Goal: Task Accomplishment & Management: Complete application form

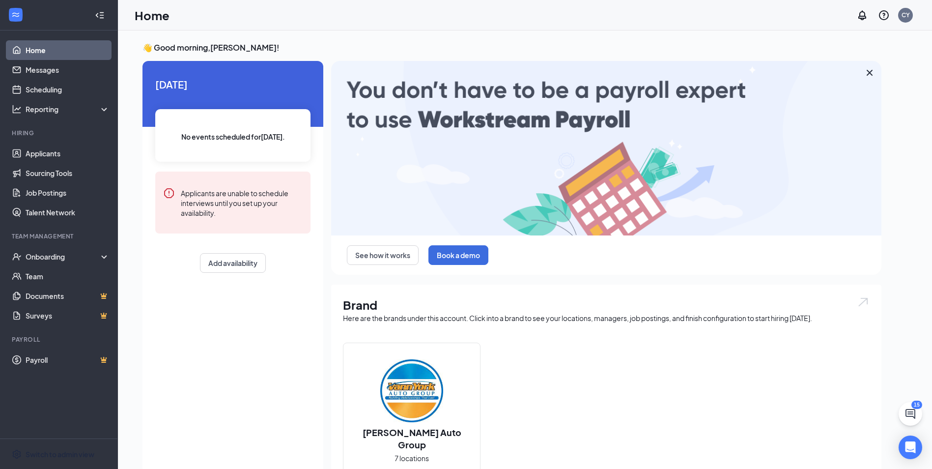
click at [44, 453] on div "Switch to admin view" at bounding box center [60, 454] width 69 height 10
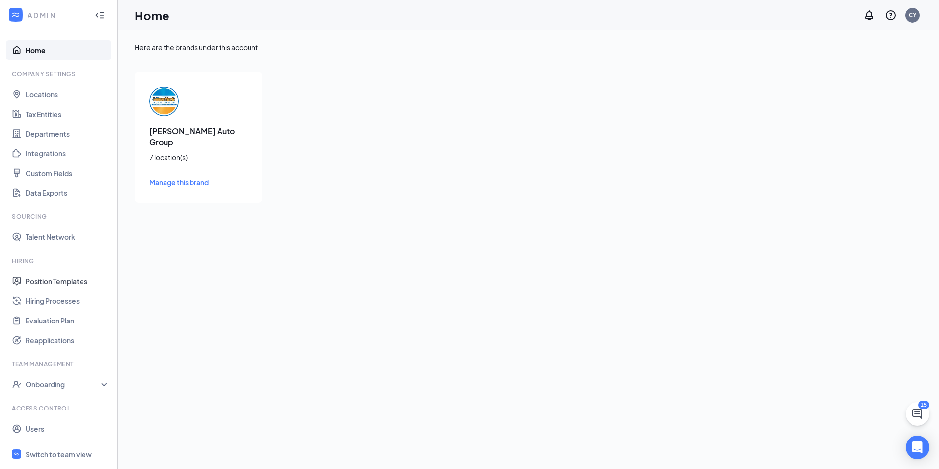
click at [48, 282] on link "Position Templates" at bounding box center [68, 281] width 84 height 20
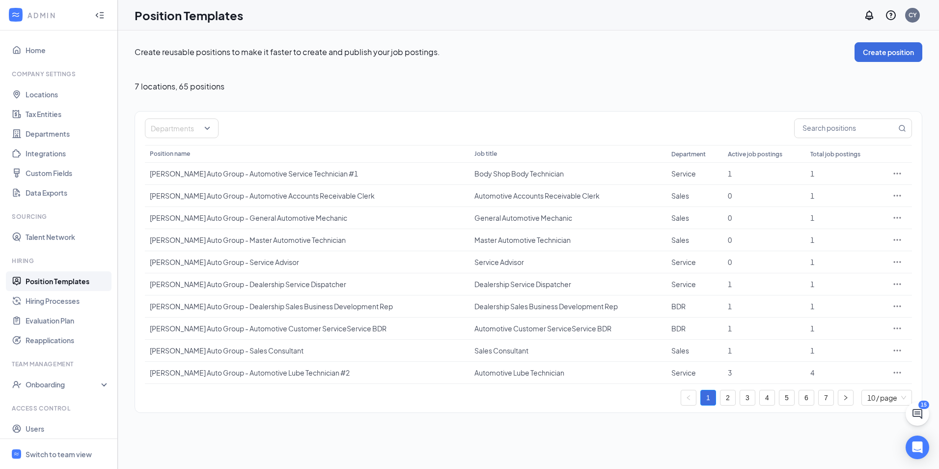
click at [725, 402] on link "2" at bounding box center [727, 397] width 15 height 15
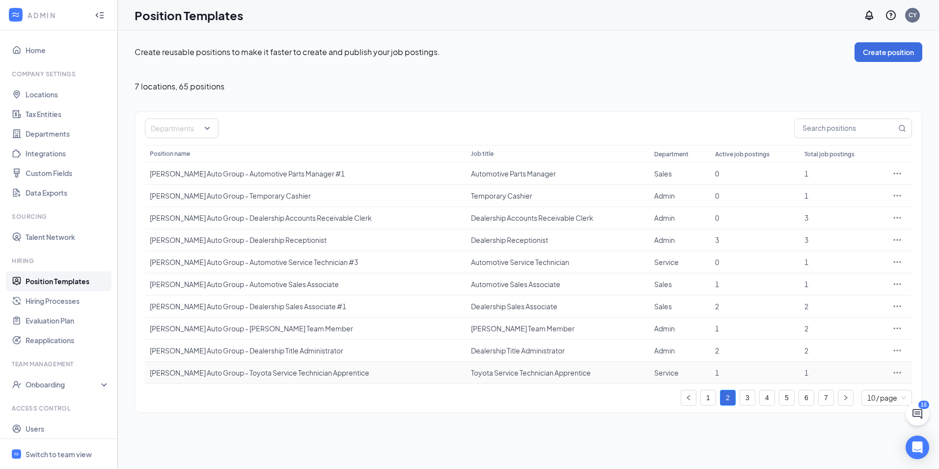
click at [274, 370] on div "[PERSON_NAME] Auto Group - Toyota Service Technician Apprentice" at bounding box center [305, 372] width 311 height 10
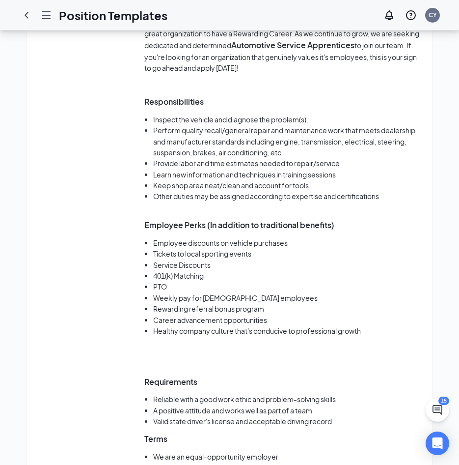
scroll to position [589, 0]
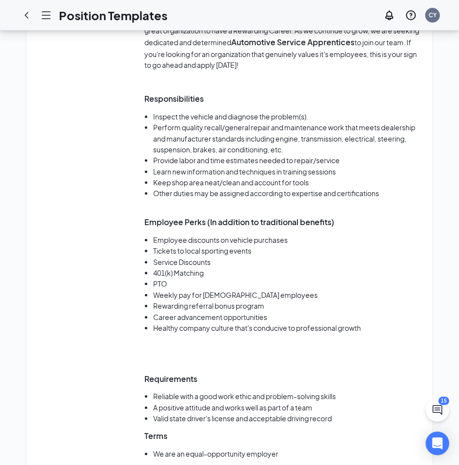
click at [203, 130] on li "Perform quality recall/general repair and maintenance work that meets dealershi…" at bounding box center [288, 138] width 270 height 33
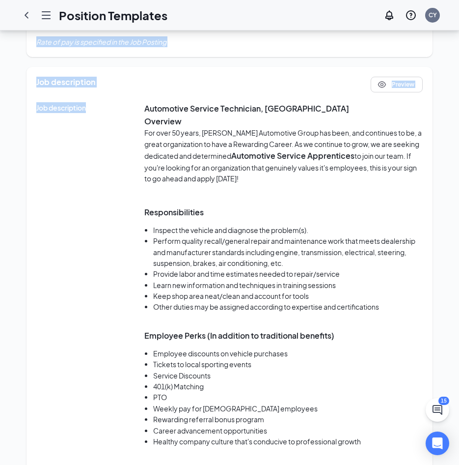
scroll to position [621, 0]
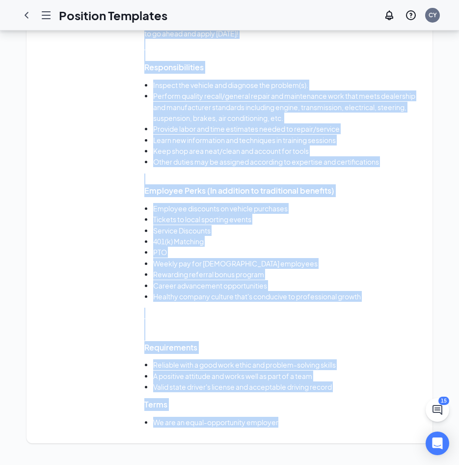
drag, startPoint x: 38, startPoint y: 77, endPoint x: 309, endPoint y: 428, distance: 444.0
copy div "Template name [PERSON_NAME] Auto Group - Toyota Service Technician Apprentice P…"
click at [256, 62] on p "Responsibilities" at bounding box center [283, 67] width 278 height 13
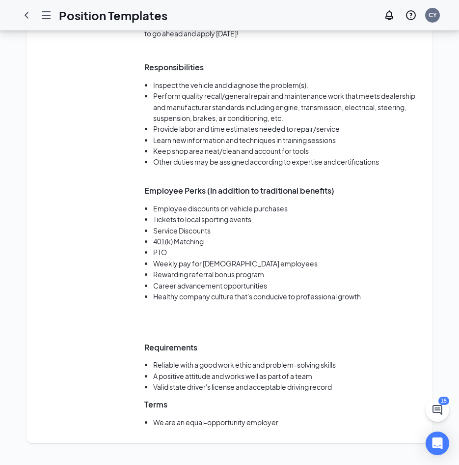
click at [21, 17] on icon "ChevronLeft" at bounding box center [27, 15] width 12 height 12
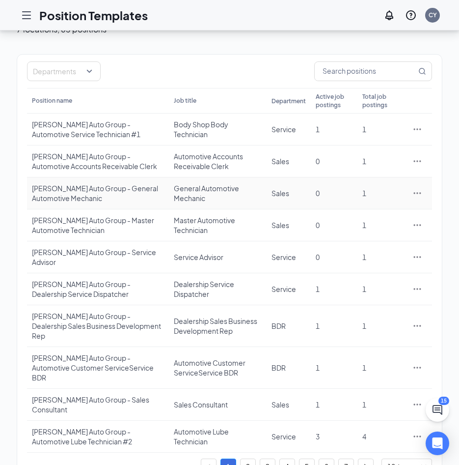
scroll to position [66, 0]
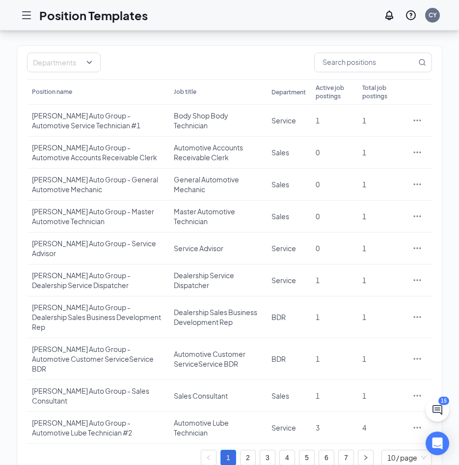
click at [247, 450] on link "2" at bounding box center [248, 457] width 15 height 15
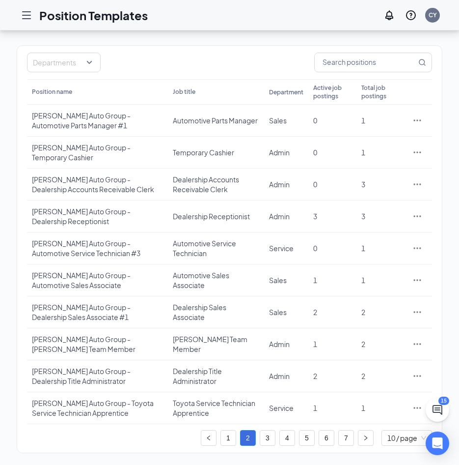
click at [272, 437] on link "3" at bounding box center [267, 437] width 15 height 15
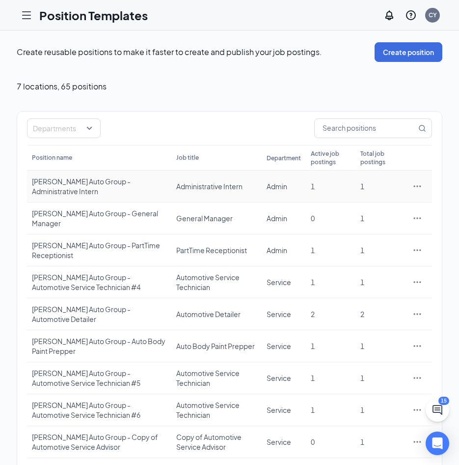
click at [183, 187] on div "Administrative Intern" at bounding box center [216, 186] width 81 height 10
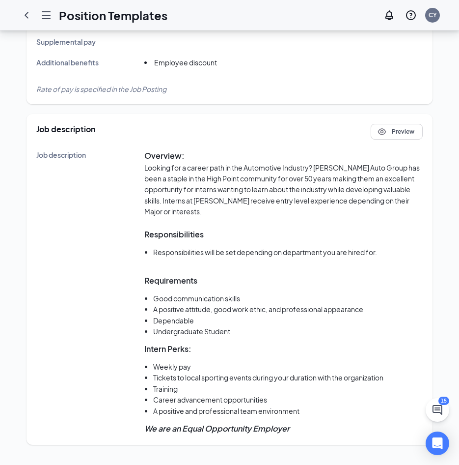
scroll to position [361, 0]
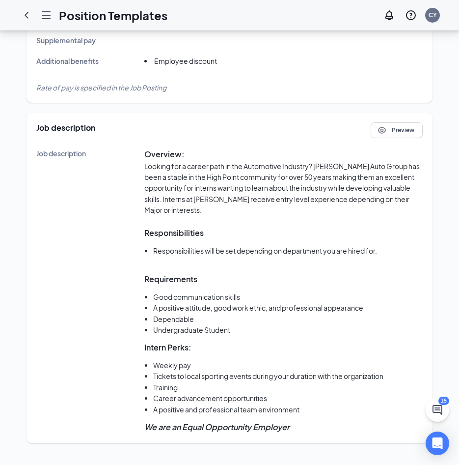
click at [178, 184] on p "Looking for a career path in the Automotive Industry? [PERSON_NAME] Auto Group …" at bounding box center [283, 188] width 278 height 55
click at [24, 15] on icon "ChevronLeft" at bounding box center [27, 15] width 12 height 12
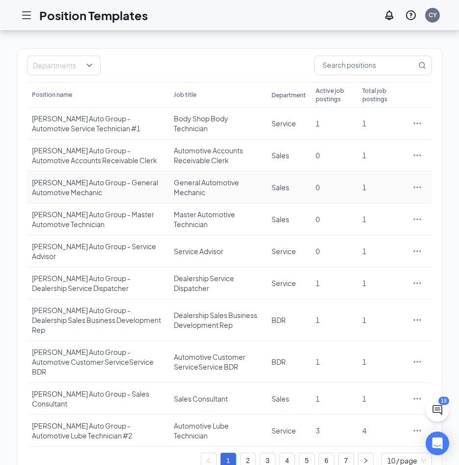
scroll to position [66, 0]
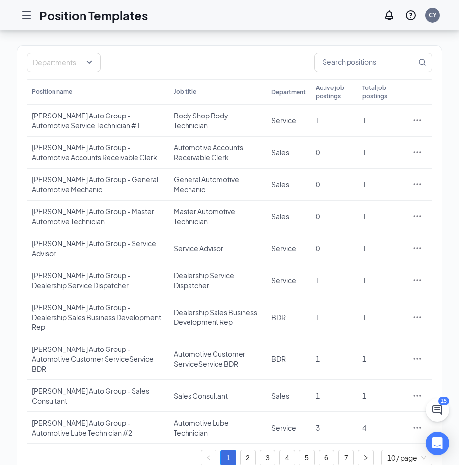
click at [265, 450] on link "3" at bounding box center [267, 457] width 15 height 15
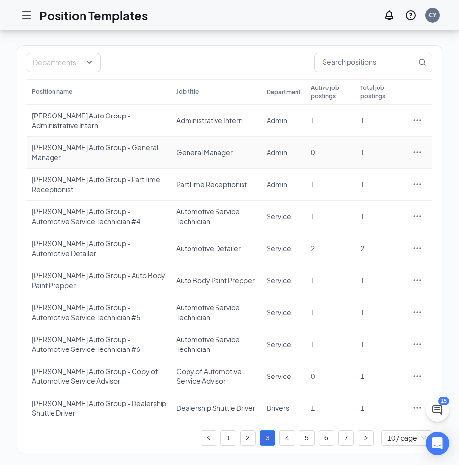
click at [181, 156] on div "General Manager" at bounding box center [216, 152] width 81 height 10
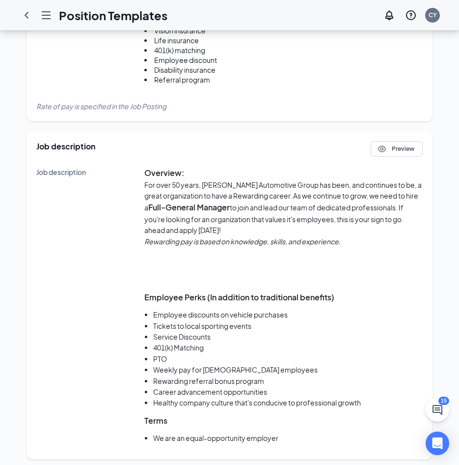
scroll to position [429, 0]
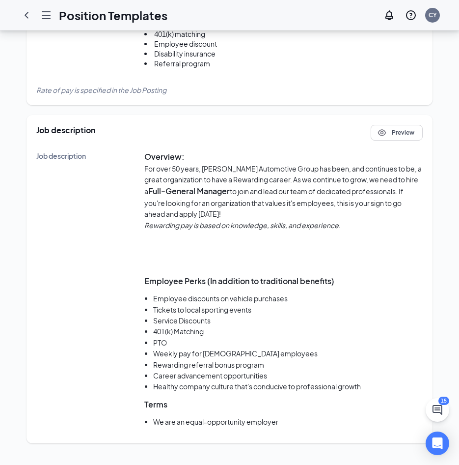
click at [83, 215] on div "Job description" at bounding box center [90, 291] width 108 height 283
click at [27, 15] on icon "ChevronLeft" at bounding box center [27, 15] width 12 height 12
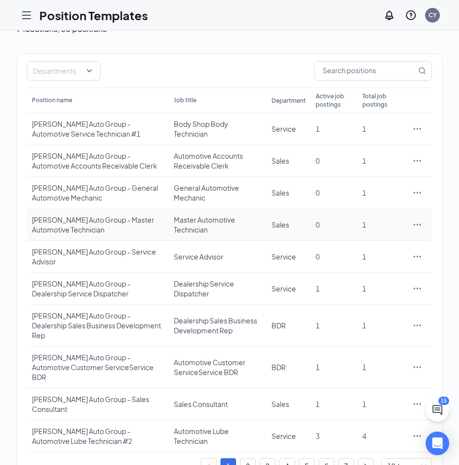
scroll to position [66, 0]
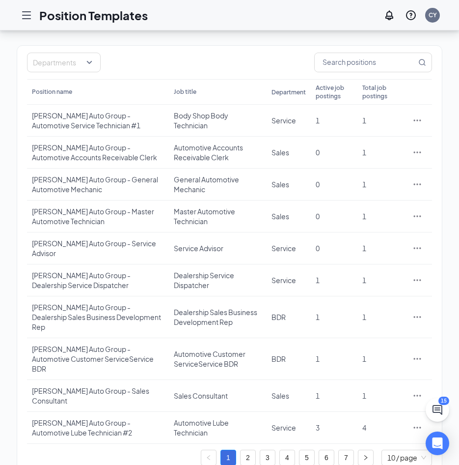
click at [272, 450] on link "3" at bounding box center [267, 457] width 15 height 15
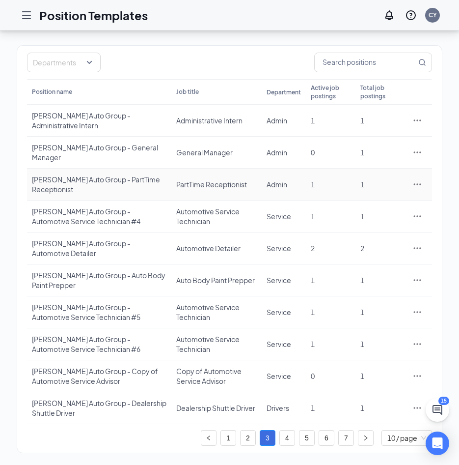
click at [183, 189] on div "PartTime Receptionist" at bounding box center [216, 184] width 81 height 10
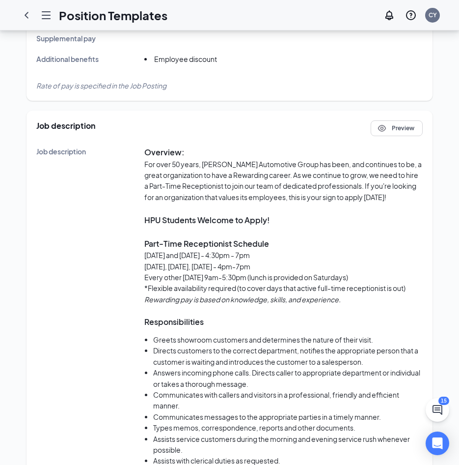
scroll to position [393, 0]
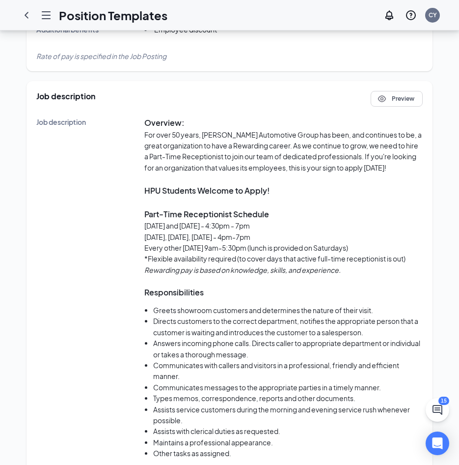
click at [232, 183] on p at bounding box center [283, 178] width 278 height 11
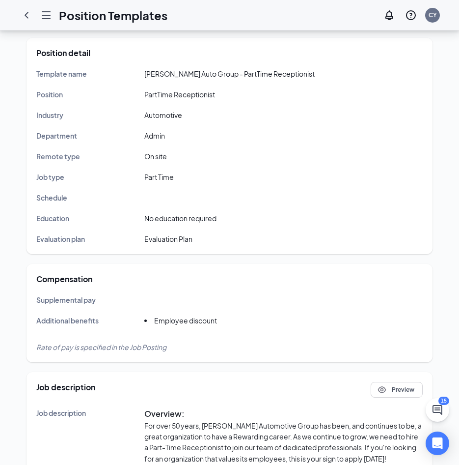
scroll to position [49, 0]
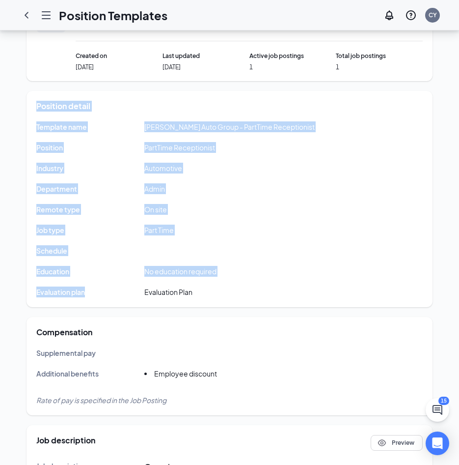
drag, startPoint x: 40, startPoint y: 111, endPoint x: 133, endPoint y: 279, distance: 192.3
click at [133, 279] on div "Position detail Template name [PERSON_NAME] Auto Group - PartTime Receptionist …" at bounding box center [230, 199] width 406 height 216
drag, startPoint x: 133, startPoint y: 279, endPoint x: 58, endPoint y: 188, distance: 118.3
click at [59, 191] on span "Department" at bounding box center [56, 188] width 41 height 9
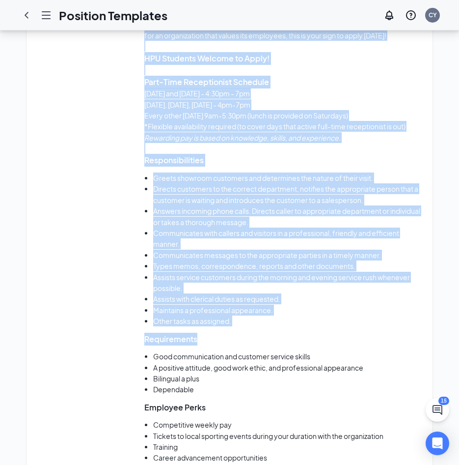
scroll to position [584, 0]
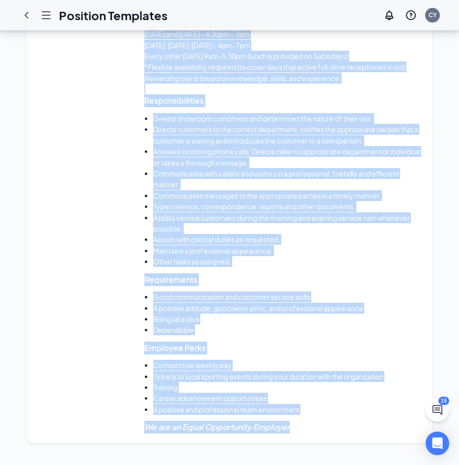
drag, startPoint x: 36, startPoint y: 125, endPoint x: 308, endPoint y: 436, distance: 412.8
copy div "Template name [PERSON_NAME] Auto Group - PartTime Receptionist Position PartTim…"
click at [25, 13] on icon "ChevronLeft" at bounding box center [27, 15] width 12 height 12
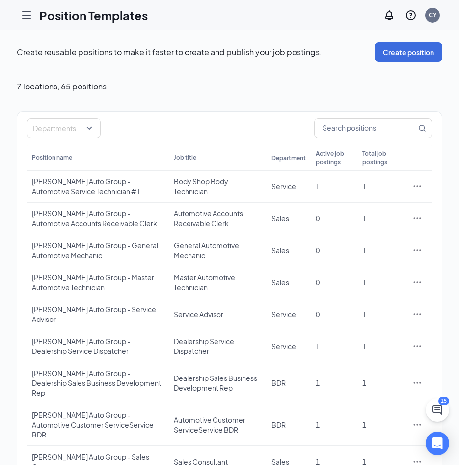
click at [28, 14] on icon "Hamburger" at bounding box center [27, 15] width 12 height 12
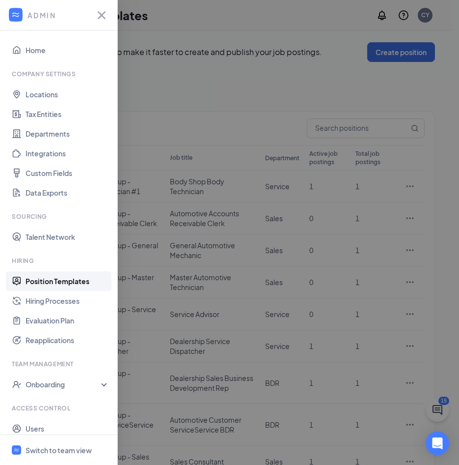
click at [196, 51] on div at bounding box center [229, 232] width 459 height 465
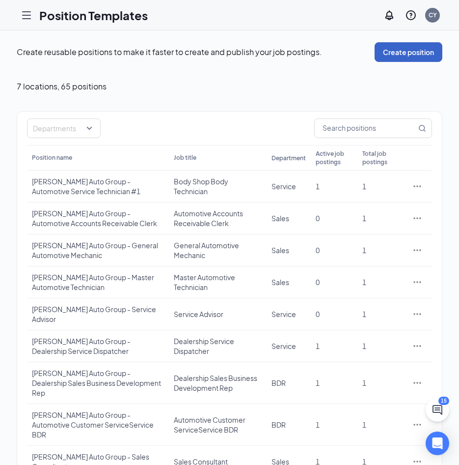
click at [393, 56] on button "Create position" at bounding box center [409, 52] width 68 height 20
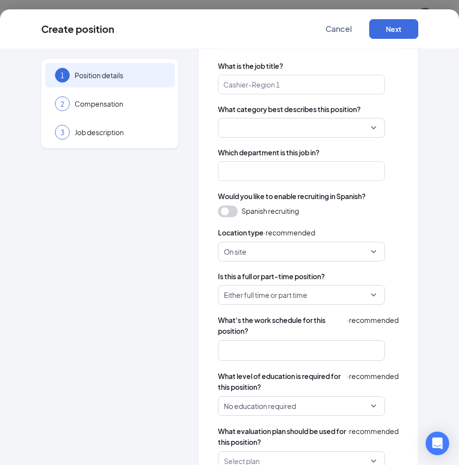
scroll to position [139, 0]
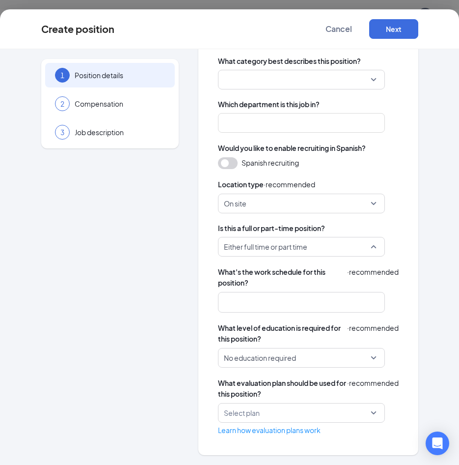
click at [305, 247] on span "Either full time or part time" at bounding box center [297, 246] width 146 height 19
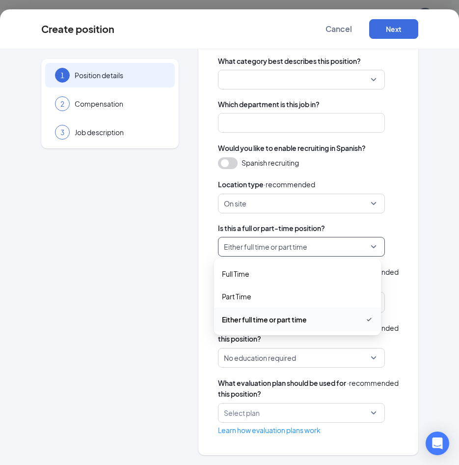
click at [305, 247] on span "Either full time or part time" at bounding box center [297, 246] width 146 height 19
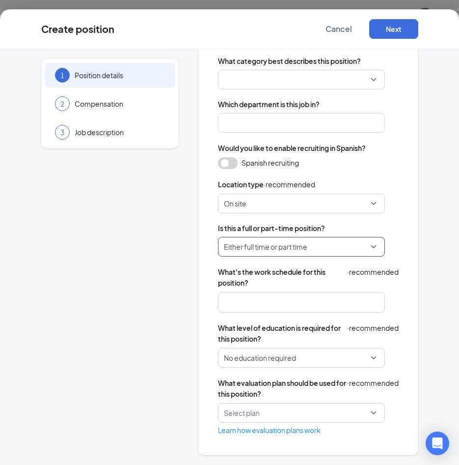
scroll to position [66, 0]
click at [288, 301] on div at bounding box center [296, 302] width 141 height 16
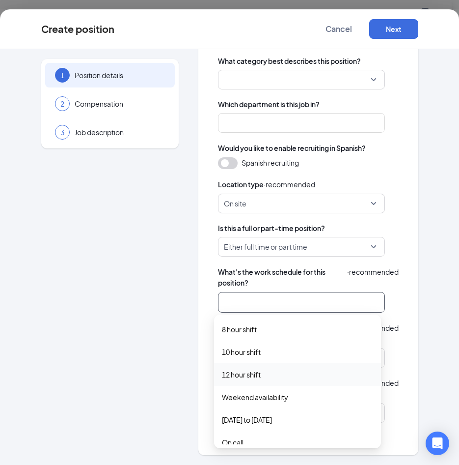
scroll to position [0, 0]
click at [247, 333] on span "8 hour shift" at bounding box center [239, 329] width 35 height 11
click at [257, 418] on span "[DATE] to [DATE]" at bounding box center [247, 420] width 50 height 11
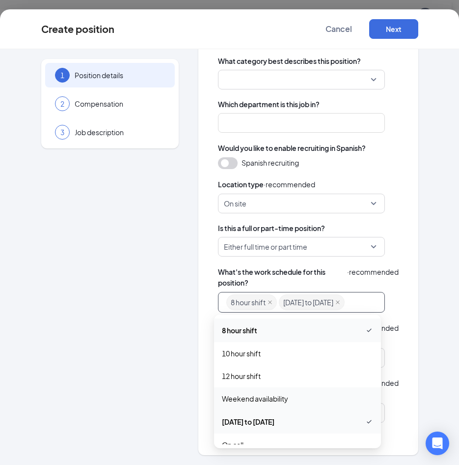
click at [152, 385] on div "1 Position details 2 Compensation 3 Job description" at bounding box center [110, 187] width 138 height 535
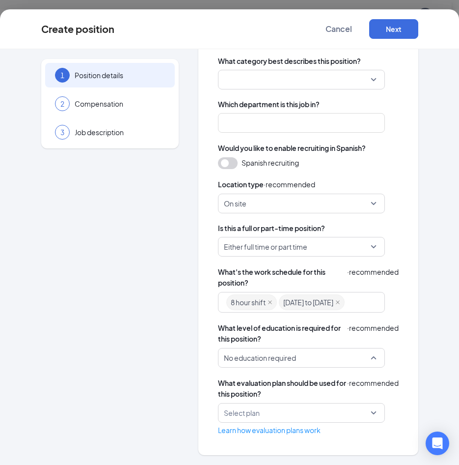
click at [241, 354] on span "No education required" at bounding box center [260, 357] width 72 height 19
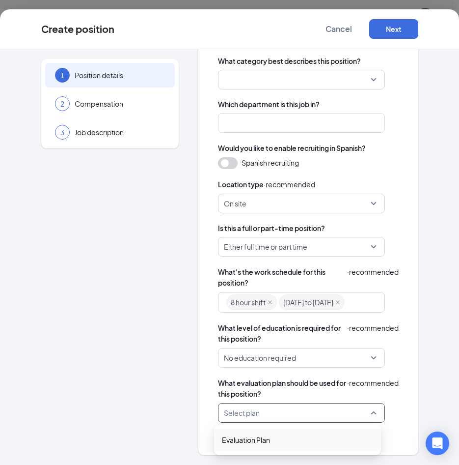
click at [358, 415] on input "search" at bounding box center [298, 412] width 148 height 19
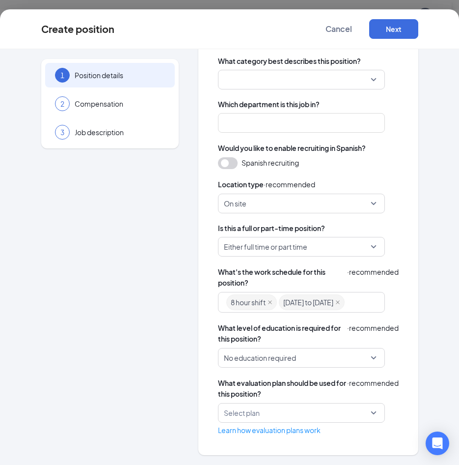
click at [123, 410] on div "1 Position details 2 Compensation 3 Job description" at bounding box center [110, 187] width 138 height 535
click at [243, 431] on link "Learn how evaluation plans work" at bounding box center [269, 429] width 103 height 9
click at [361, 305] on div "8 hour shift [DATE] to [DATE]" at bounding box center [296, 302] width 141 height 18
click at [352, 309] on div "8 hour shift [DATE] to [DATE]" at bounding box center [296, 302] width 141 height 18
click at [356, 308] on div "8 hour shift [DATE] to [DATE]" at bounding box center [296, 302] width 141 height 18
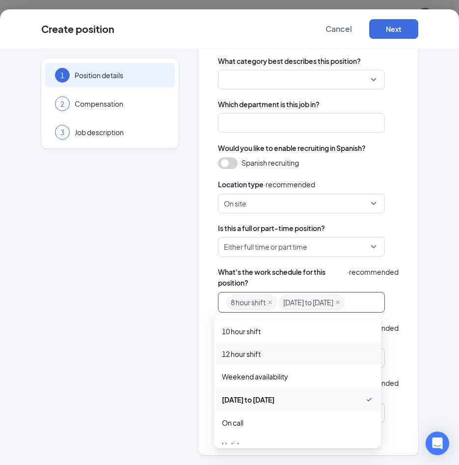
scroll to position [49, 0]
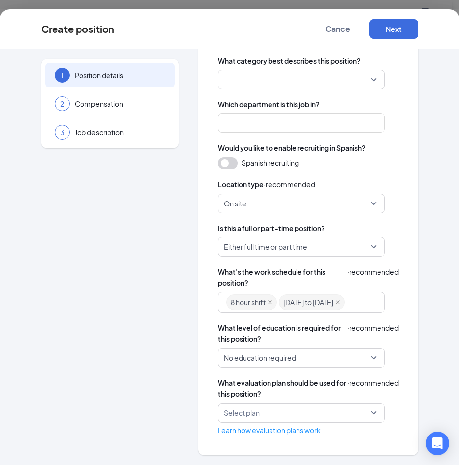
click at [359, 308] on div "8 hour shift [DATE] to [DATE]" at bounding box center [296, 302] width 141 height 18
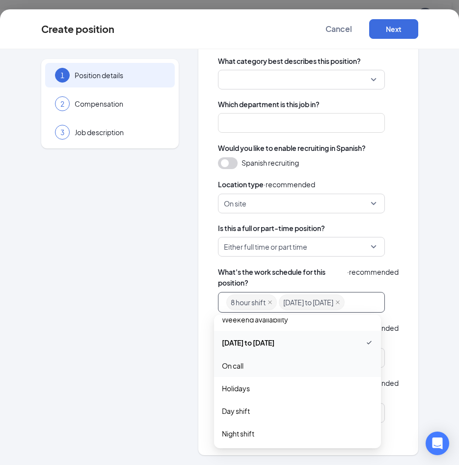
scroll to position [76, 0]
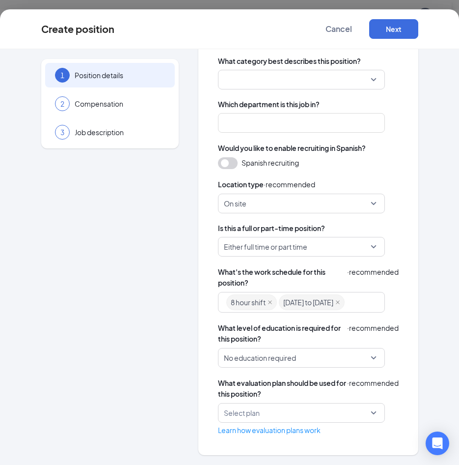
click at [363, 308] on div "8 hour shift [DATE] to [DATE]" at bounding box center [296, 302] width 141 height 18
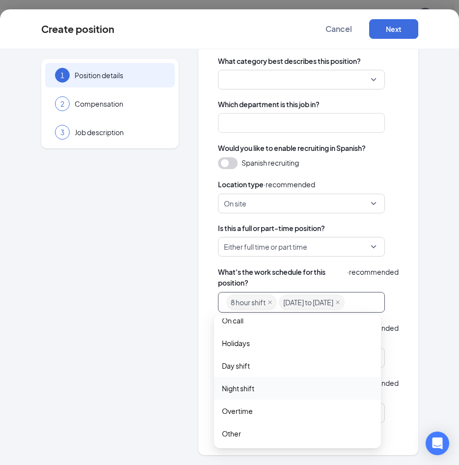
scroll to position [125, 0]
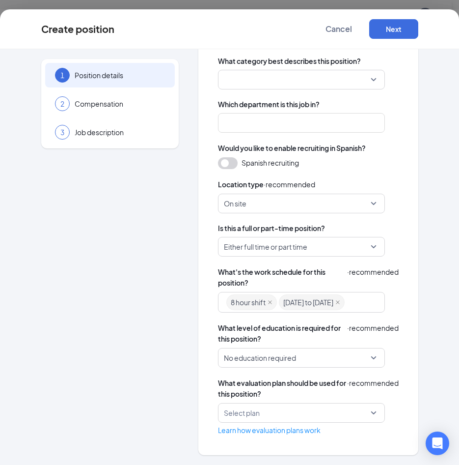
drag, startPoint x: 370, startPoint y: 306, endPoint x: 364, endPoint y: 307, distance: 6.0
click at [368, 306] on div "8 hour shift [DATE] to [DATE]" at bounding box center [301, 302] width 167 height 21
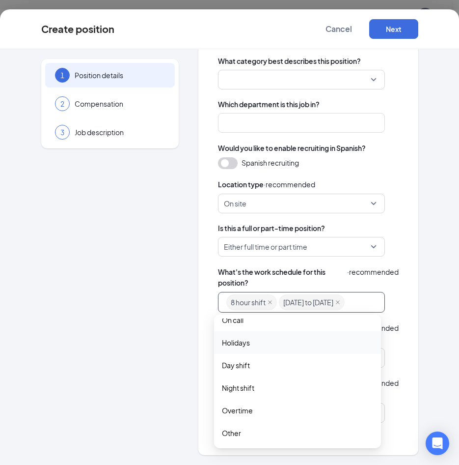
click at [426, 277] on div "1 Position details 2 Compensation 3 Job description Position details Name this …" at bounding box center [229, 256] width 459 height 415
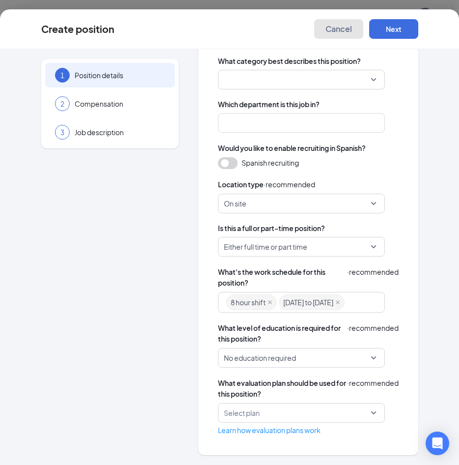
click at [336, 28] on span "Cancel" at bounding box center [339, 29] width 27 height 10
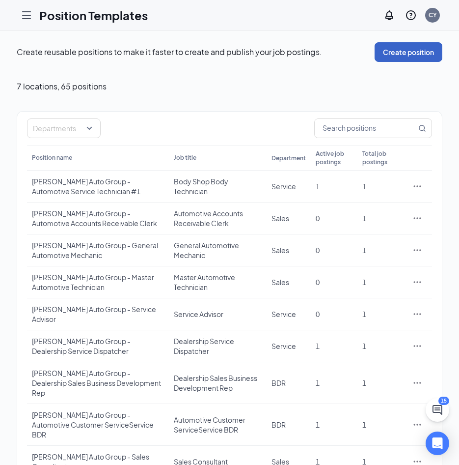
click at [387, 50] on button "Create position" at bounding box center [409, 52] width 68 height 20
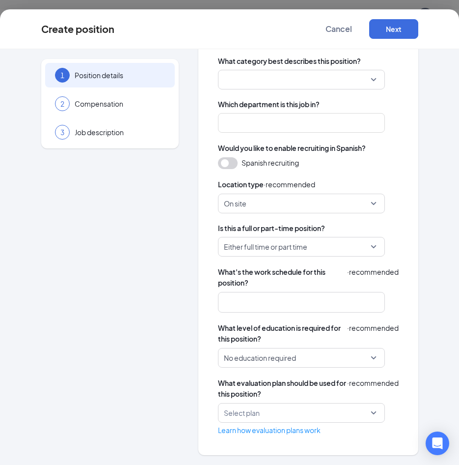
scroll to position [66, 0]
click at [63, 109] on div "2" at bounding box center [62, 103] width 15 height 15
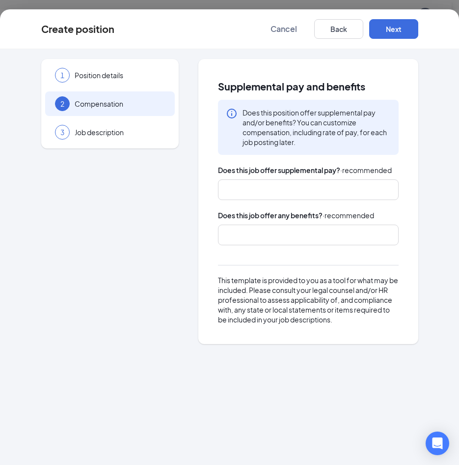
scroll to position [0, 0]
click at [265, 191] on div at bounding box center [303, 190] width 155 height 16
click at [154, 214] on div "1 Position details 2 Compensation 3 Job description" at bounding box center [110, 201] width 138 height 285
click at [260, 196] on div at bounding box center [303, 190] width 155 height 16
click at [264, 185] on div at bounding box center [303, 190] width 155 height 16
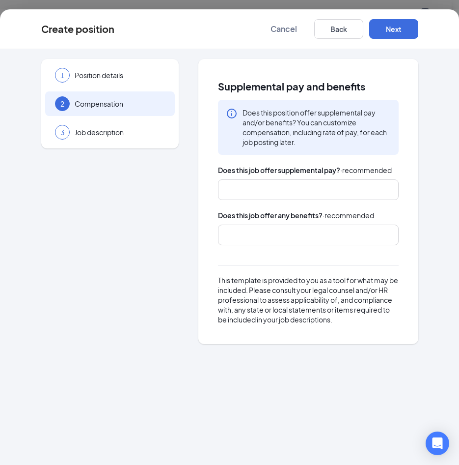
click at [234, 194] on div at bounding box center [303, 190] width 155 height 16
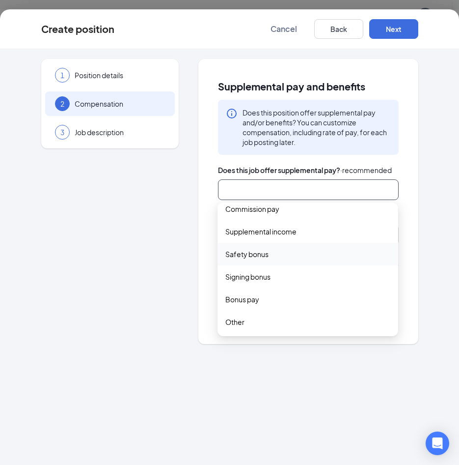
scroll to position [32, 0]
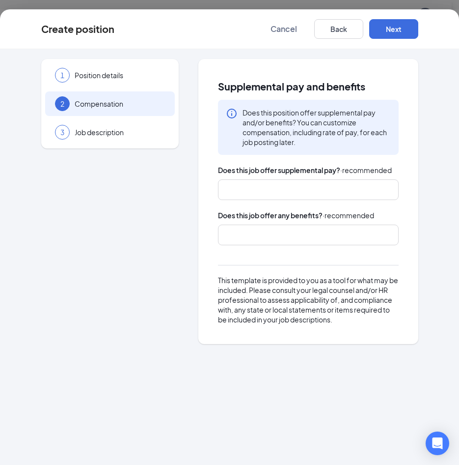
click at [263, 188] on div at bounding box center [303, 190] width 155 height 16
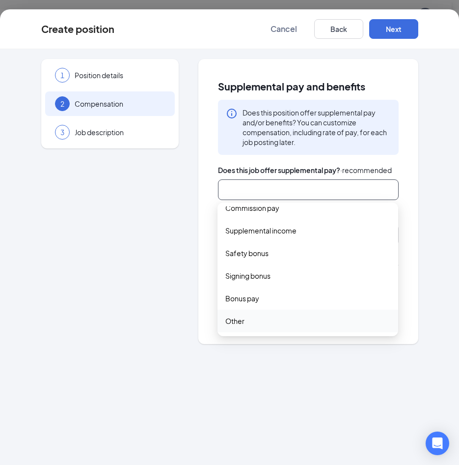
click at [257, 420] on div "1 Position details 2 Compensation 3 Job description Supplemental pay and benefi…" at bounding box center [229, 256] width 459 height 415
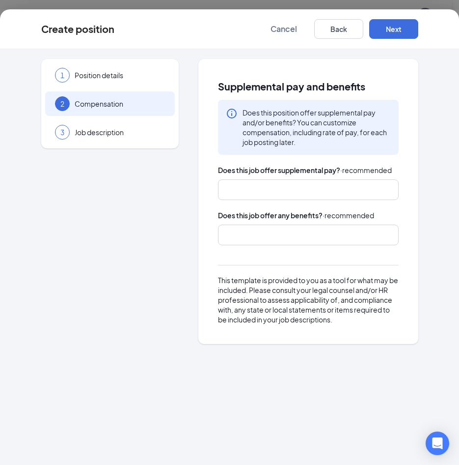
click at [241, 239] on div at bounding box center [303, 235] width 155 height 16
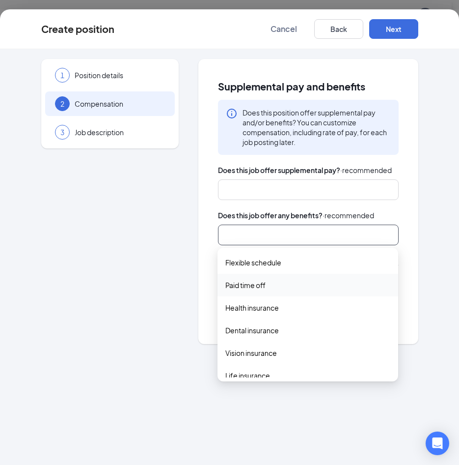
scroll to position [0, 0]
click at [94, 208] on div "1 Position details 2 Compensation 3 Job description" at bounding box center [110, 201] width 138 height 285
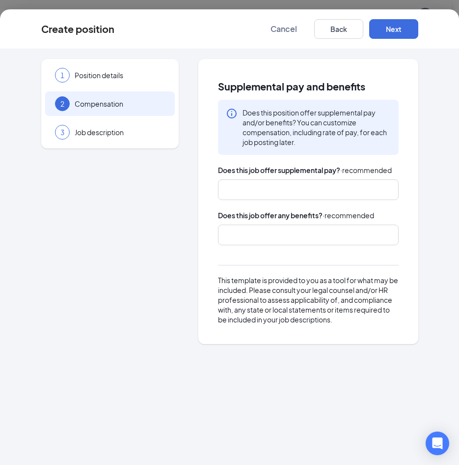
click at [99, 134] on span "Job description" at bounding box center [120, 132] width 90 height 10
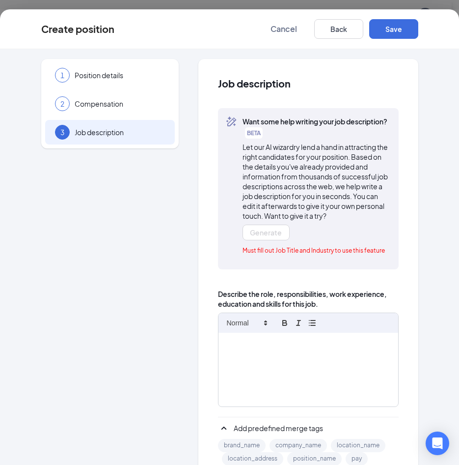
click at [119, 65] on div "1 Position details" at bounding box center [110, 75] width 130 height 25
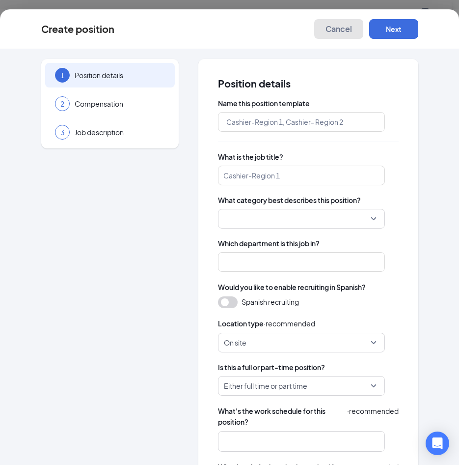
click at [329, 33] on span "Cancel" at bounding box center [339, 29] width 27 height 10
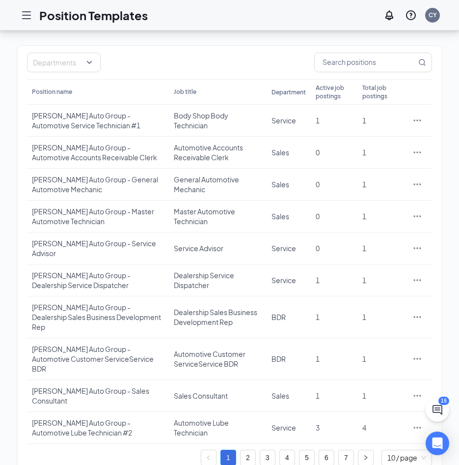
click at [255, 449] on li "2" at bounding box center [248, 457] width 16 height 16
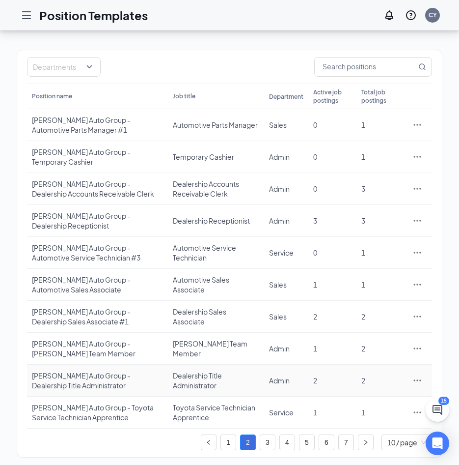
scroll to position [66, 0]
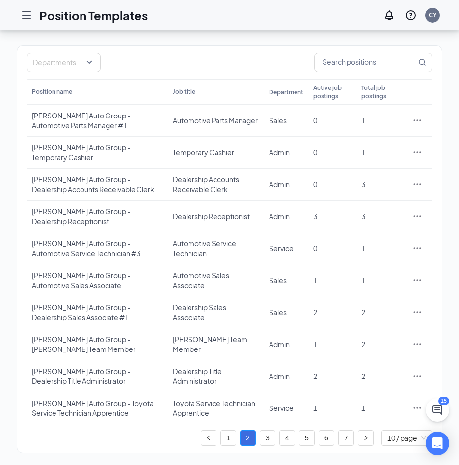
click at [265, 434] on link "3" at bounding box center [267, 437] width 15 height 15
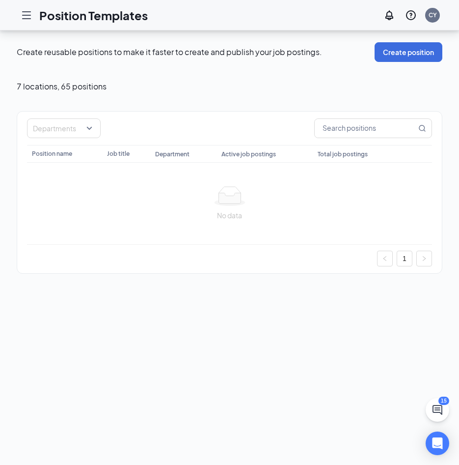
scroll to position [0, 0]
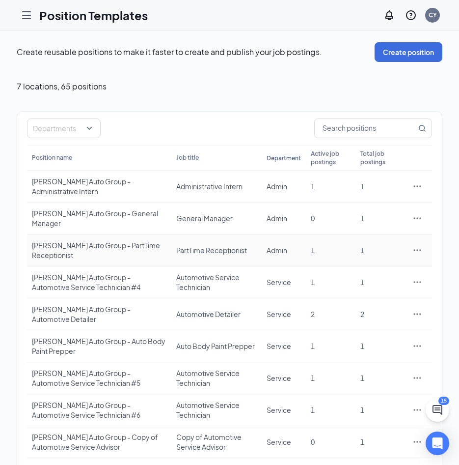
click at [200, 250] on div "PartTime Receptionist" at bounding box center [216, 250] width 81 height 10
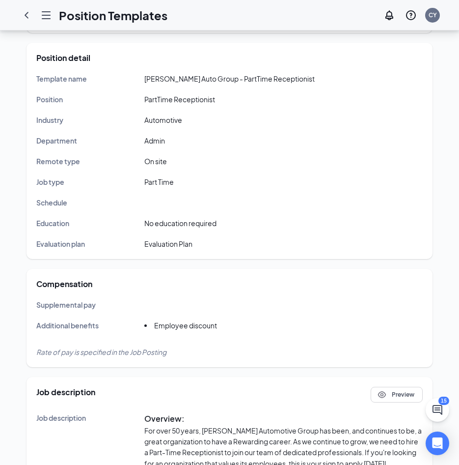
scroll to position [98, 0]
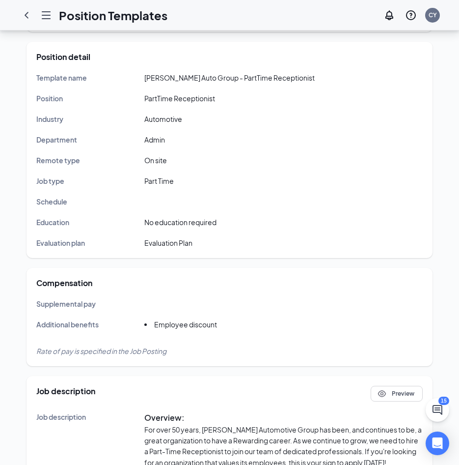
click at [24, 12] on icon "ChevronLeft" at bounding box center [27, 15] width 12 height 12
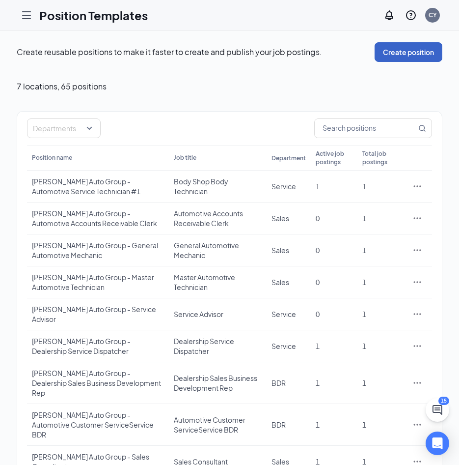
click at [415, 56] on button "Create position" at bounding box center [409, 52] width 68 height 20
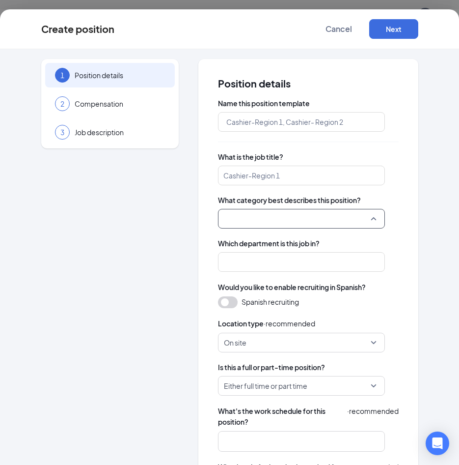
click at [266, 217] on input "search" at bounding box center [298, 218] width 148 height 19
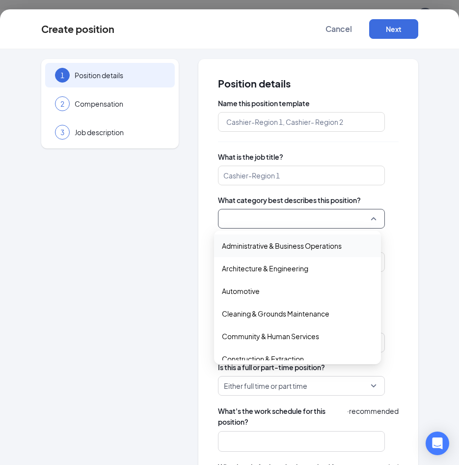
click at [259, 246] on span "Administrative & Business Operations" at bounding box center [282, 245] width 120 height 11
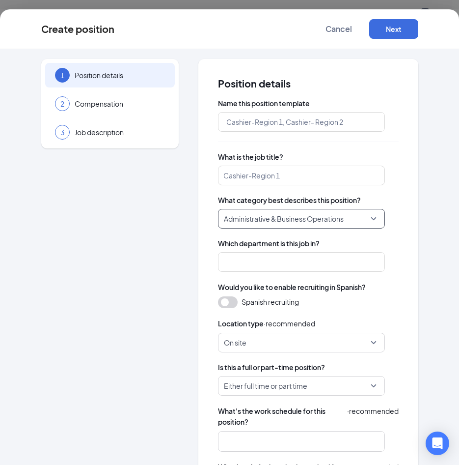
click at [382, 220] on div "Administrative & Business Operations Administrative & Business Operations Admin…" at bounding box center [308, 219] width 181 height 20
click at [340, 23] on button "Cancel" at bounding box center [338, 29] width 49 height 20
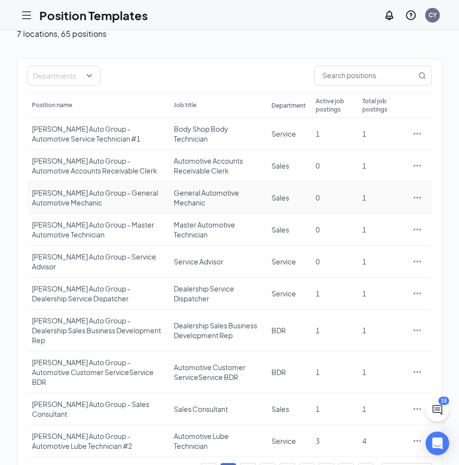
scroll to position [66, 0]
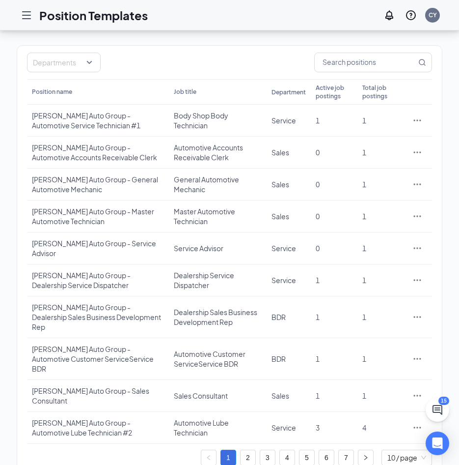
click at [249, 450] on link "2" at bounding box center [248, 457] width 15 height 15
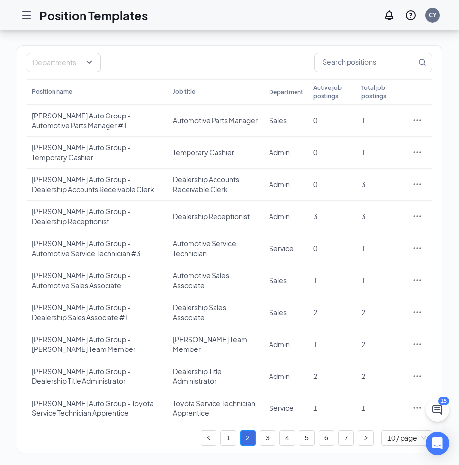
click at [274, 433] on link "3" at bounding box center [267, 437] width 15 height 15
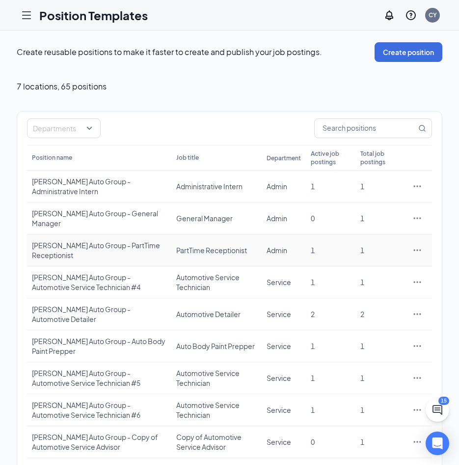
click at [201, 249] on div "PartTime Receptionist" at bounding box center [216, 250] width 81 height 10
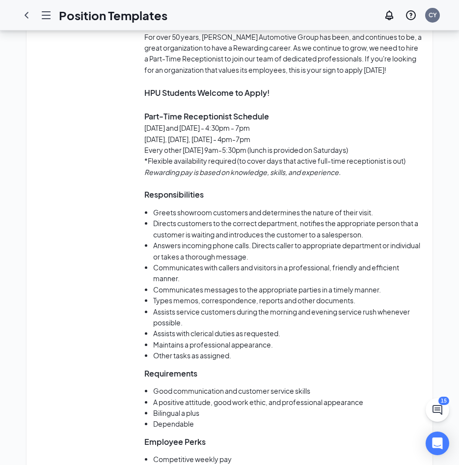
scroll to position [491, 0]
